Goal: Task Accomplishment & Management: Use online tool/utility

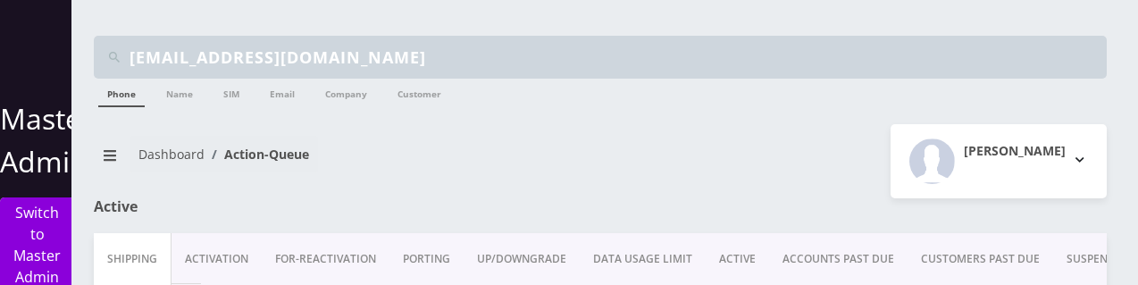
click at [236, 247] on link "Activation" at bounding box center [216, 259] width 90 height 52
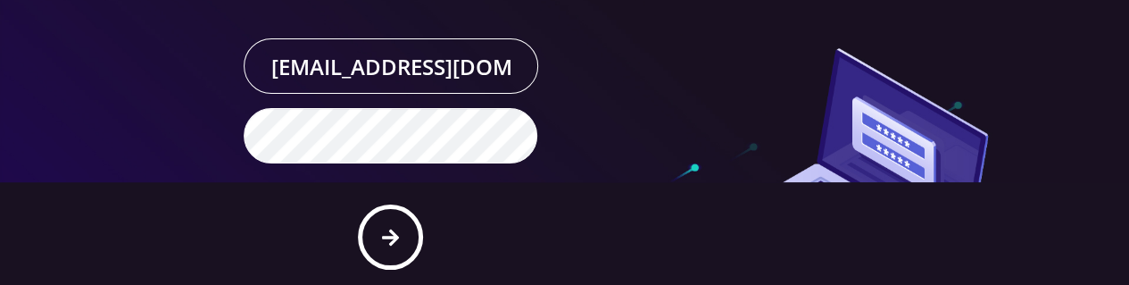
scroll to position [104, 0]
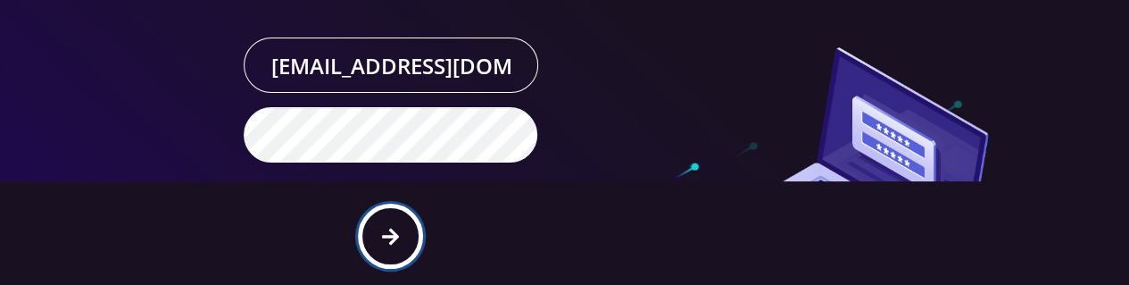
click at [388, 245] on button "submit" at bounding box center [390, 236] width 65 height 65
click at [399, 246] on button "submit" at bounding box center [390, 236] width 65 height 65
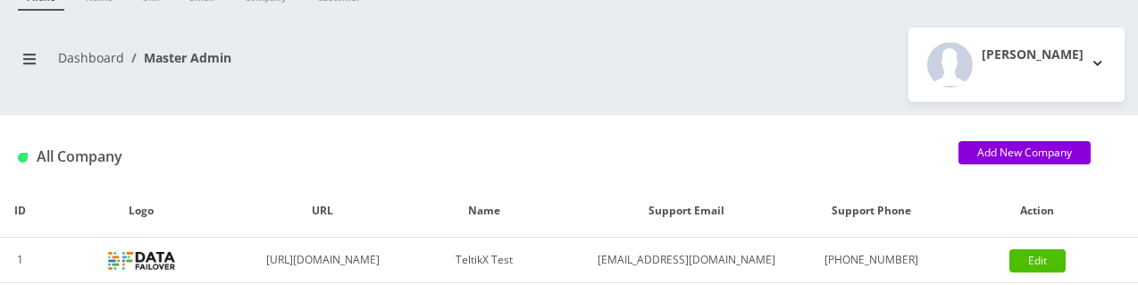
scroll to position [79, 0]
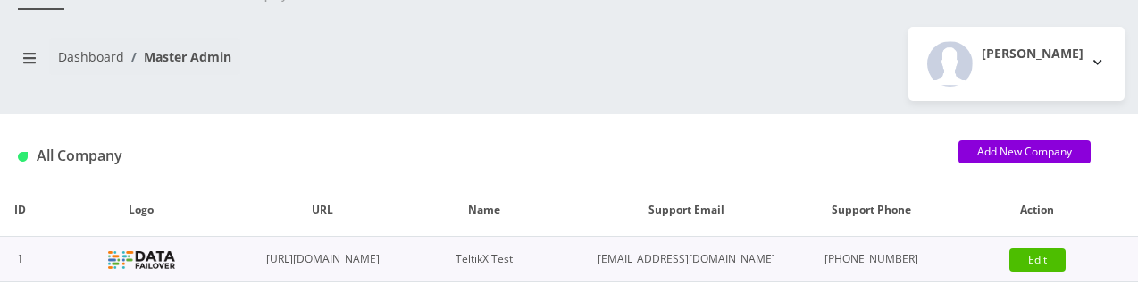
click at [143, 264] on td at bounding box center [141, 260] width 202 height 46
click at [27, 65] on button "breadcrumb" at bounding box center [29, 58] width 32 height 34
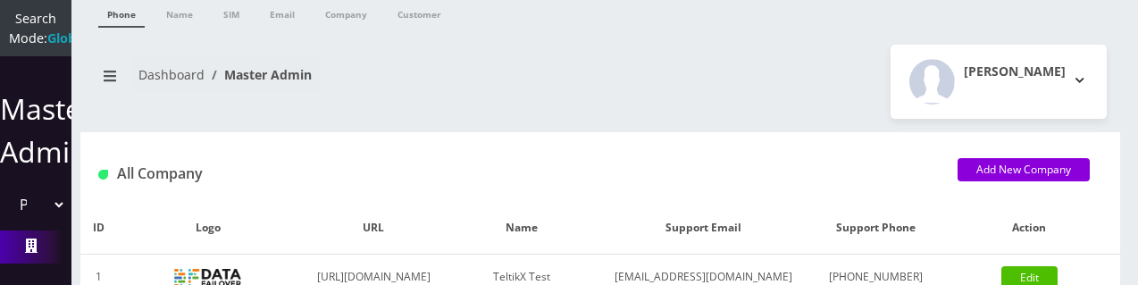
click at [27, 253] on icon at bounding box center [31, 245] width 13 height 14
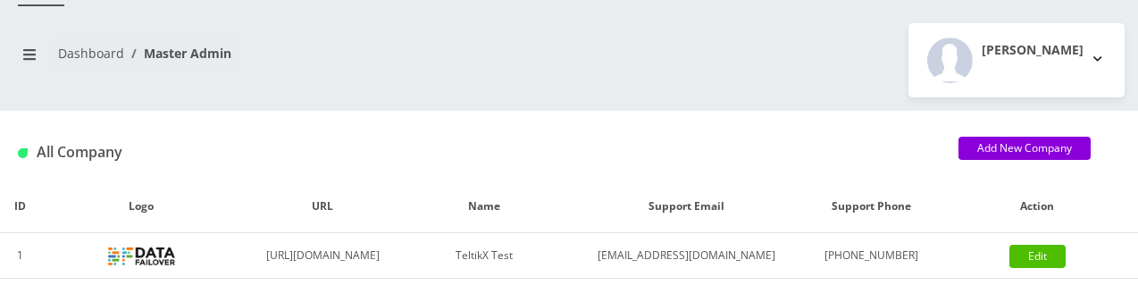
scroll to position [41, 0]
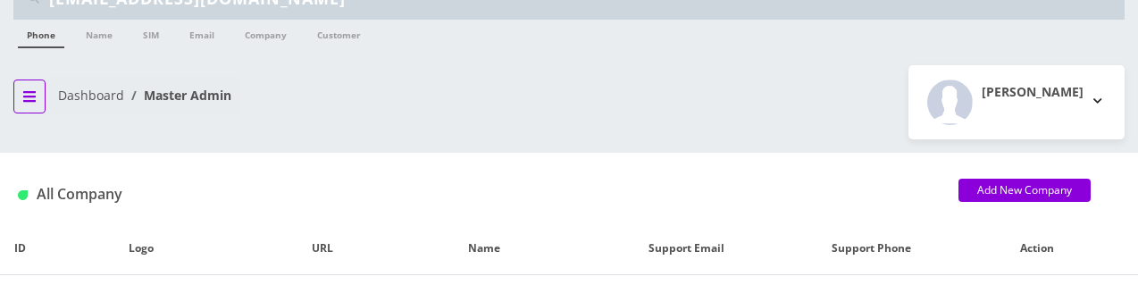
click at [31, 98] on icon "breadcrumb" at bounding box center [29, 96] width 13 height 14
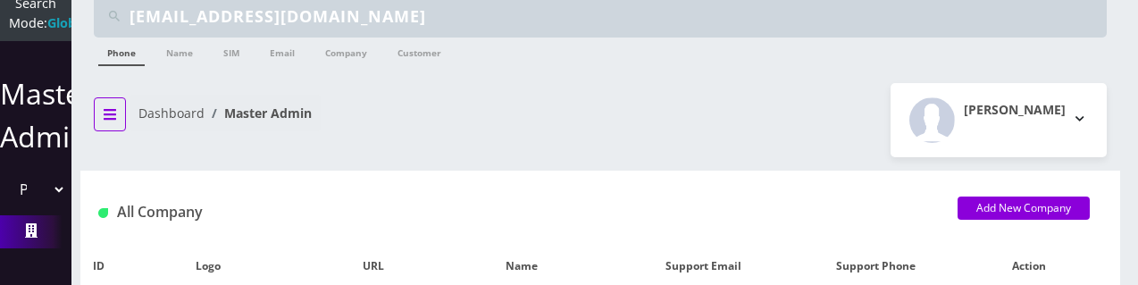
scroll to position [47, 0]
click at [46, 179] on select "Please select a Company TeltikX Test OneTouch GPS Teltik IoT Hale and Serrano P…" at bounding box center [35, 189] width 61 height 34
select select "1"
click at [5, 172] on select "Please select a Company TeltikX Test OneTouch GPS Teltik IoT Hale and Serrano P…" at bounding box center [35, 189] width 61 height 34
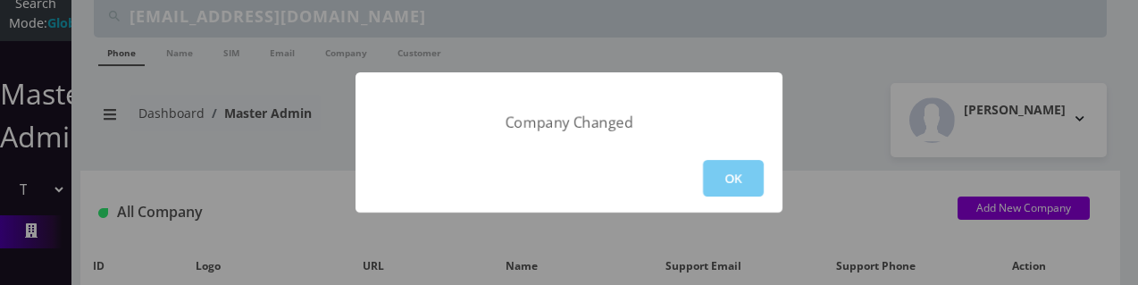
click at [717, 171] on button "OK" at bounding box center [733, 178] width 61 height 37
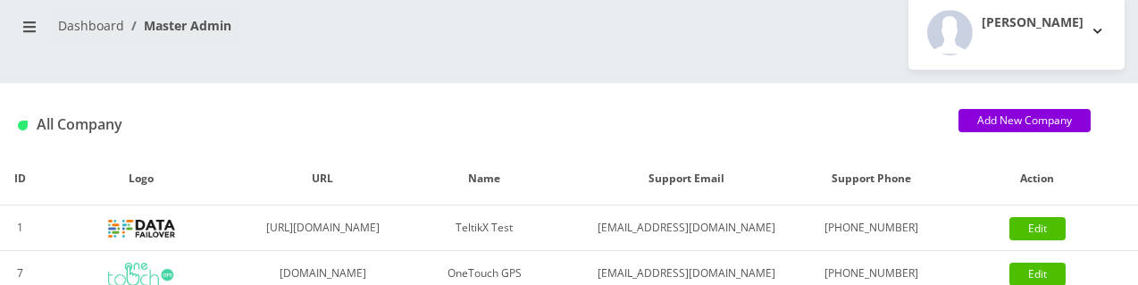
scroll to position [112, 0]
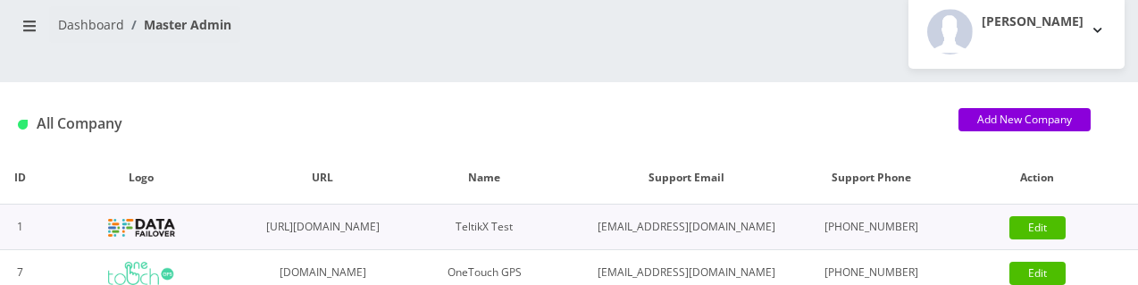
click at [143, 237] on img at bounding box center [141, 228] width 67 height 18
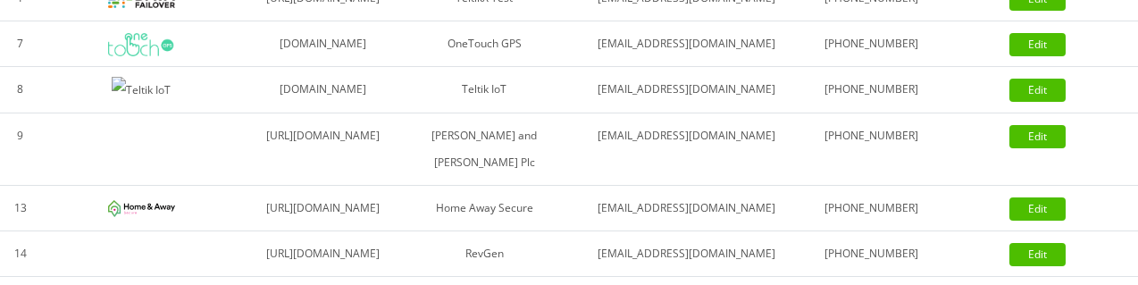
scroll to position [0, 0]
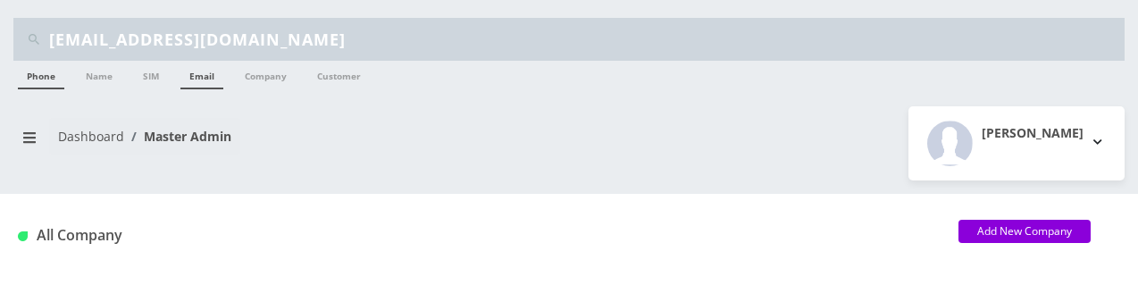
click at [210, 72] on link "Email" at bounding box center [201, 75] width 43 height 29
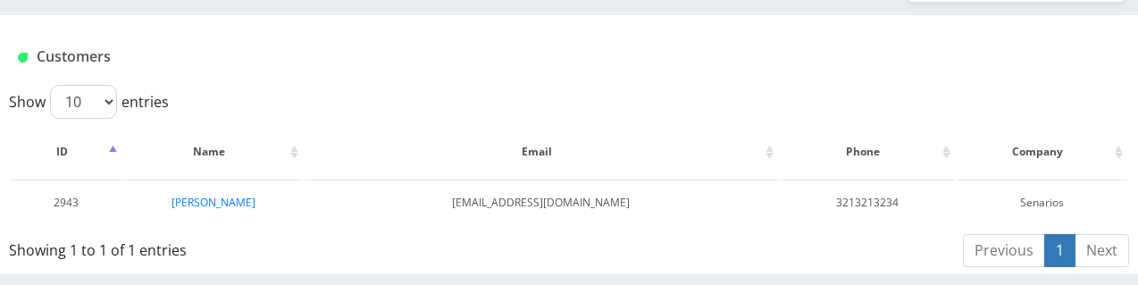
scroll to position [179, 0]
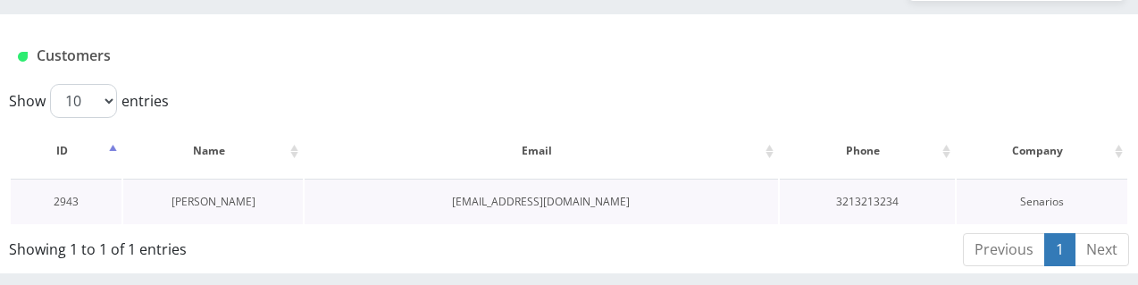
click at [197, 199] on link "[PERSON_NAME]" at bounding box center [213, 201] width 84 height 15
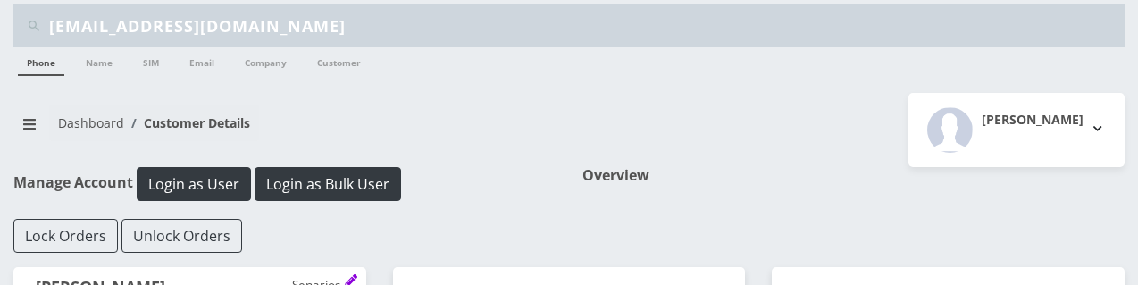
scroll to position [5, 0]
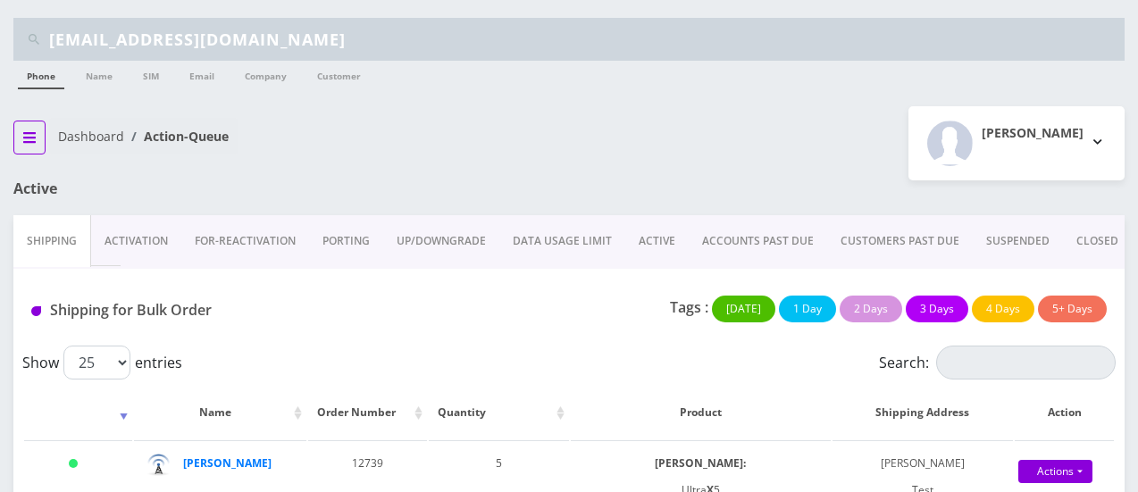
click at [35, 126] on button "breadcrumb" at bounding box center [29, 138] width 32 height 34
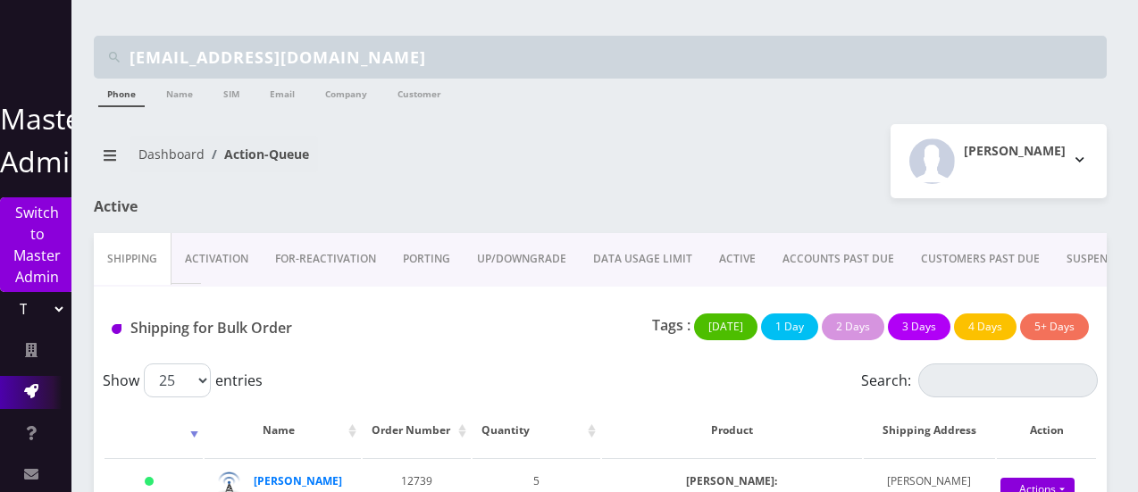
click at [34, 394] on icon at bounding box center [31, 391] width 14 height 14
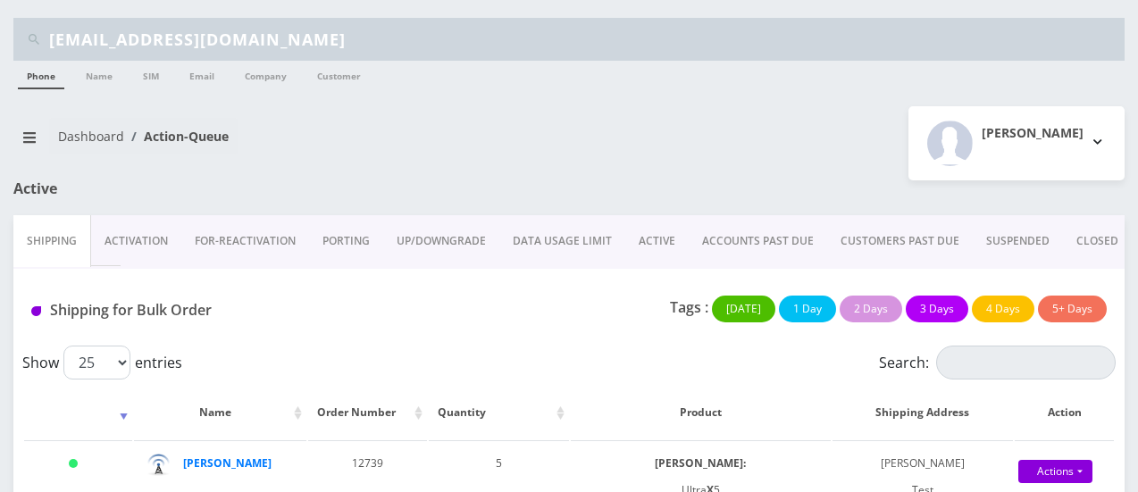
click at [124, 251] on link "Activation" at bounding box center [136, 241] width 90 height 52
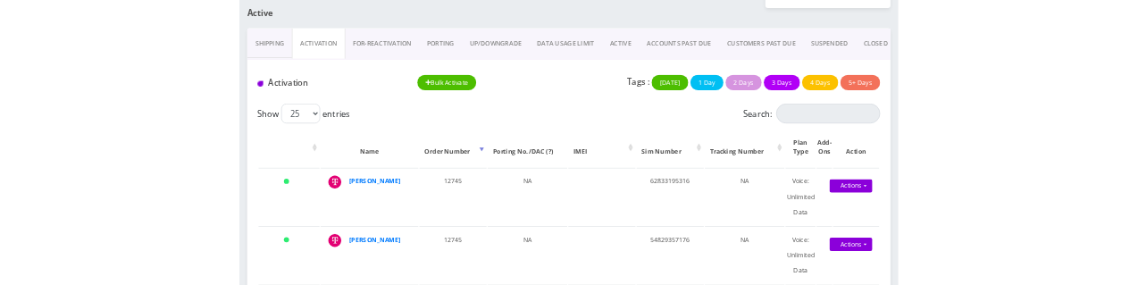
scroll to position [168, 0]
